Goal: Navigation & Orientation: Find specific page/section

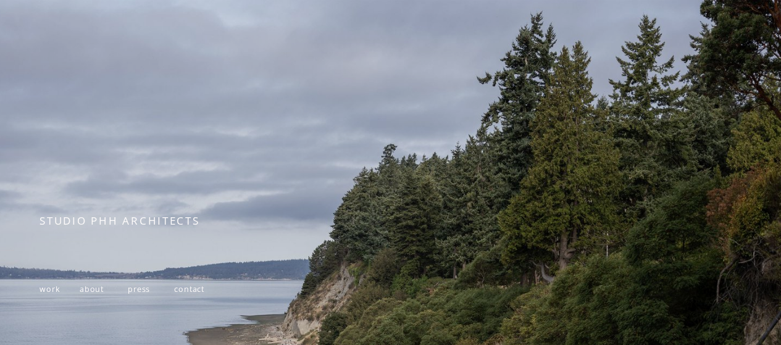
click at [55, 290] on span "work" at bounding box center [50, 289] width 21 height 10
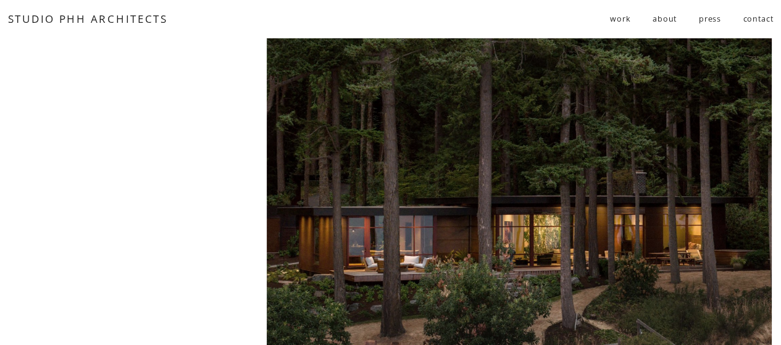
click at [618, 24] on span "work" at bounding box center [620, 18] width 21 height 19
click at [0, 0] on span "residential" at bounding box center [0, 0] width 0 height 0
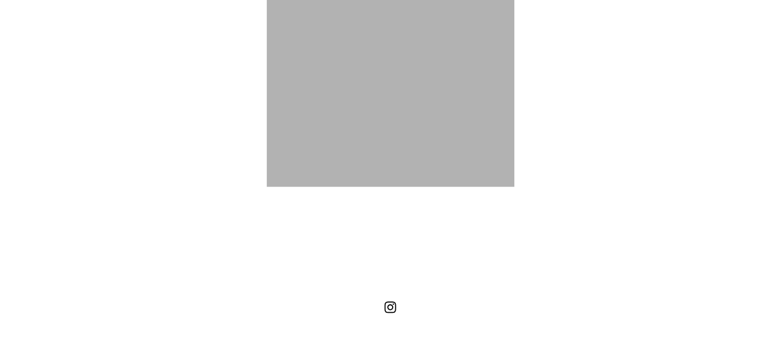
scroll to position [4098, 0]
